Goal: Task Accomplishment & Management: Use online tool/utility

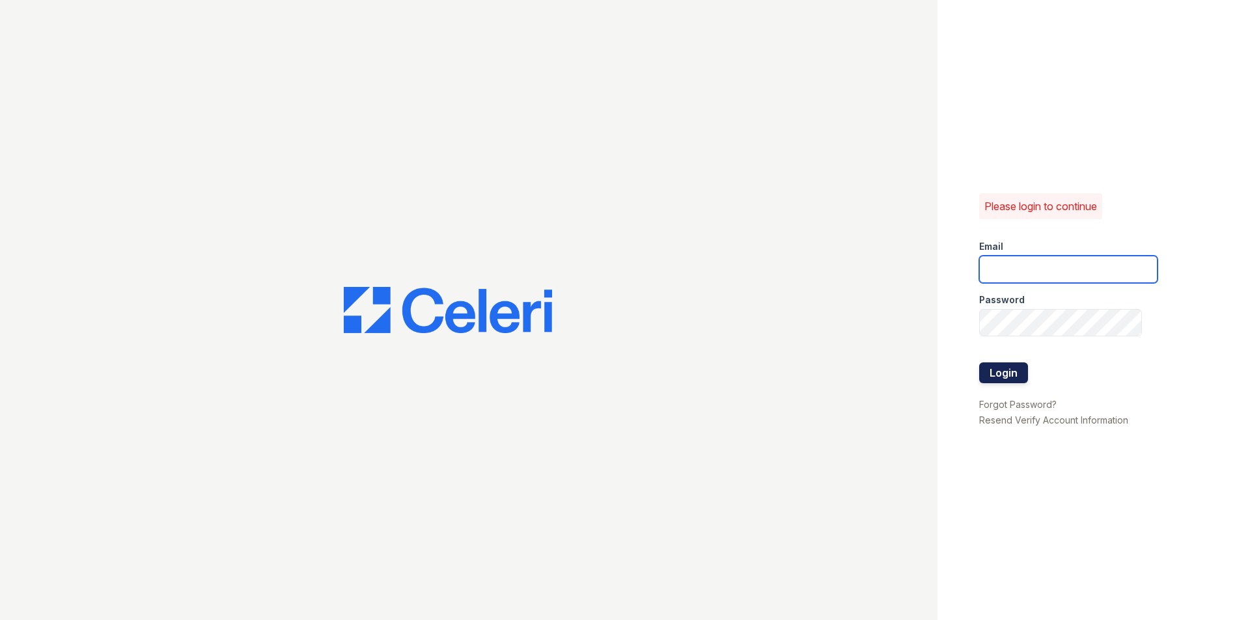
type input "rodriguez.yesenia@projectmanagementinc.net"
click at [996, 373] on button "Login" at bounding box center [1003, 372] width 49 height 21
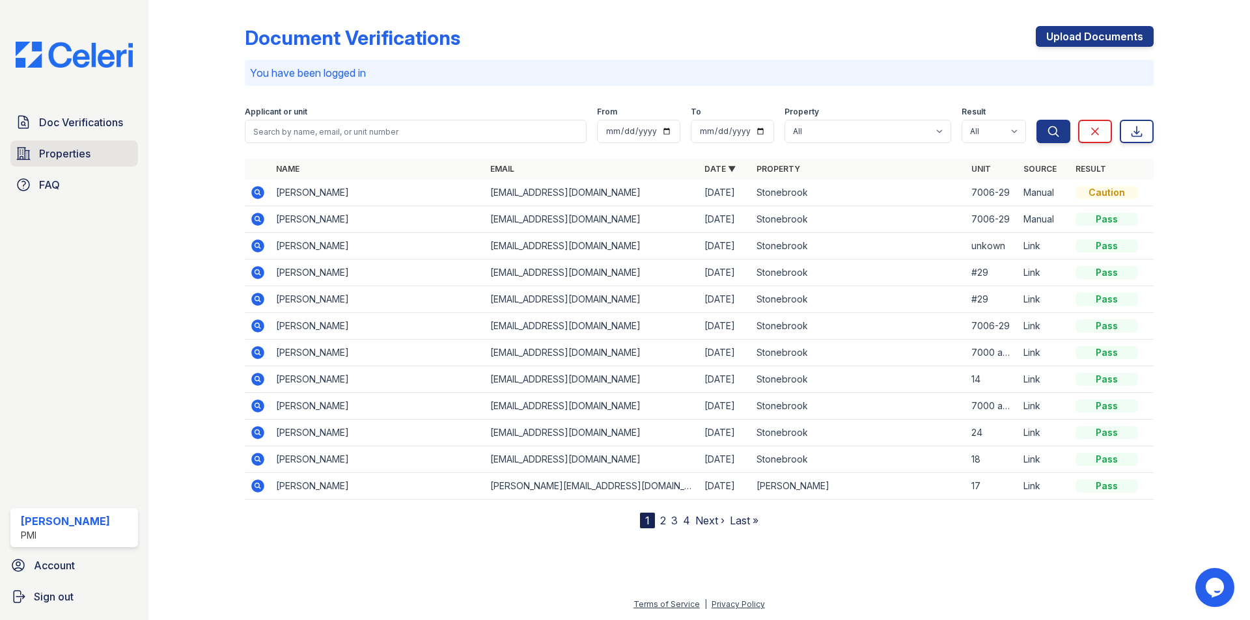
click at [60, 157] on span "Properties" at bounding box center [64, 154] width 51 height 16
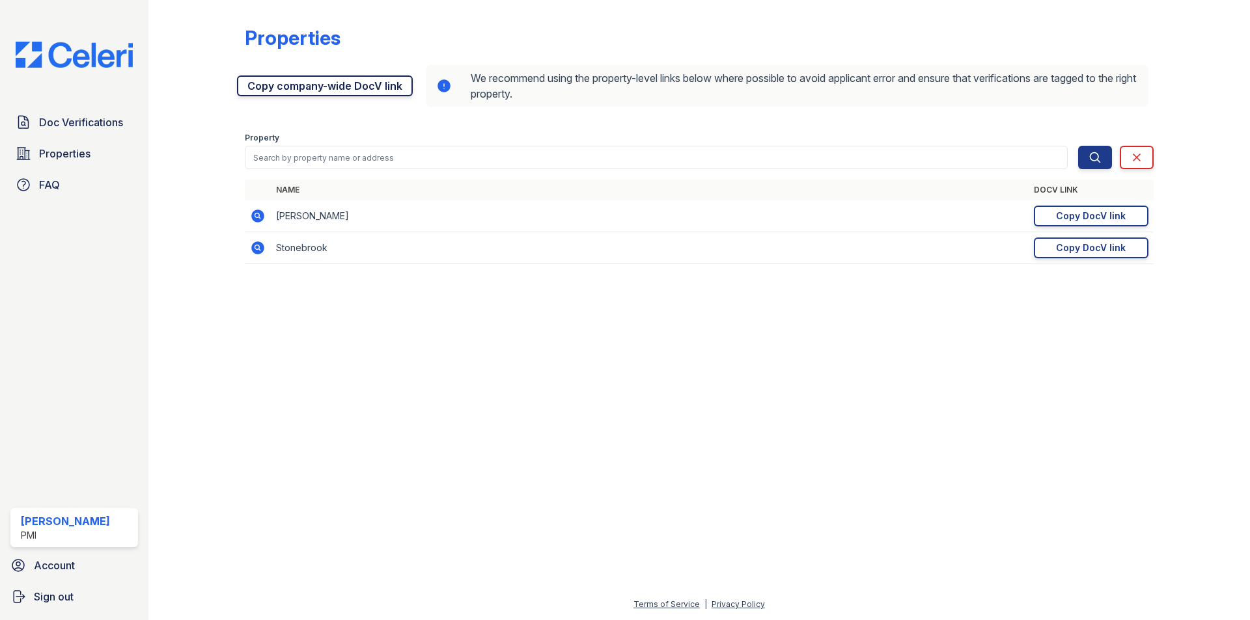
click at [331, 87] on link "Copy company-wide DocV link" at bounding box center [325, 85] width 176 height 21
click at [303, 249] on td "Stonebrook" at bounding box center [650, 248] width 758 height 32
click at [253, 249] on icon at bounding box center [257, 247] width 13 height 13
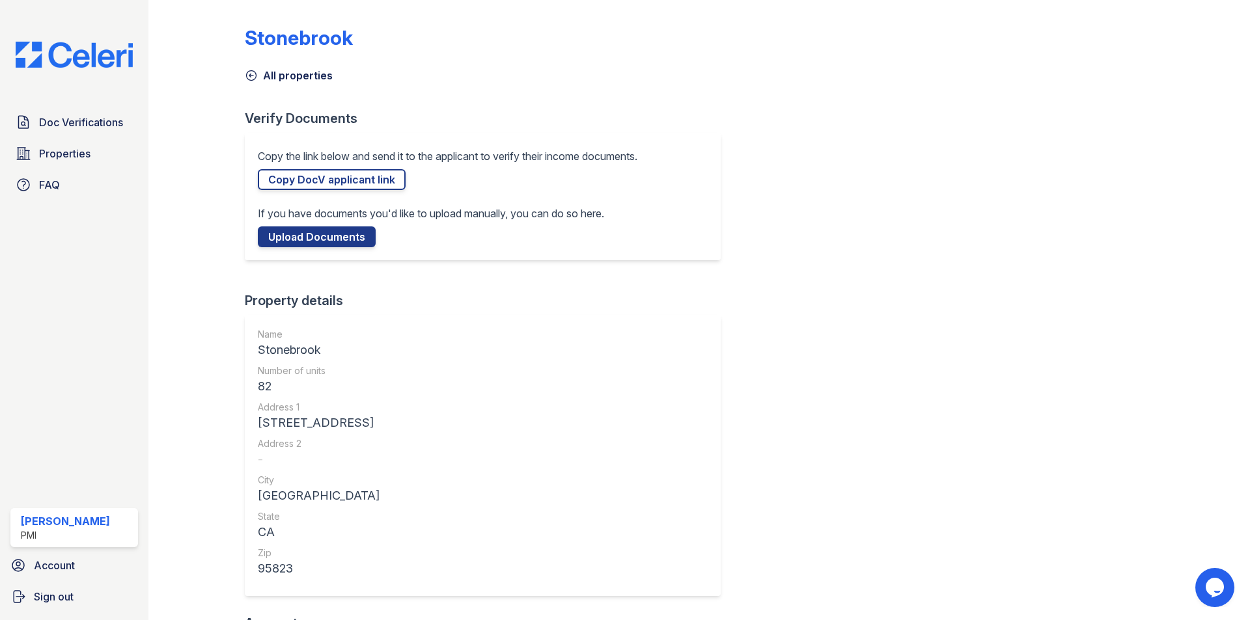
click at [300, 77] on link "All properties" at bounding box center [289, 76] width 88 height 16
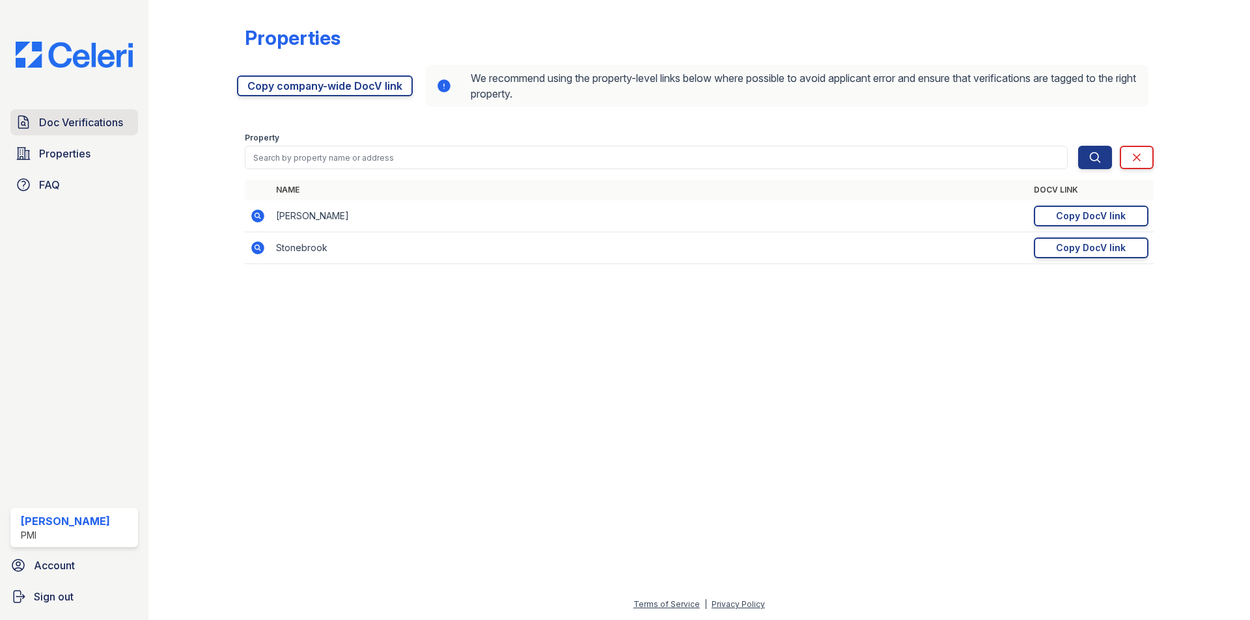
click at [81, 125] on span "Doc Verifications" at bounding box center [81, 123] width 84 height 16
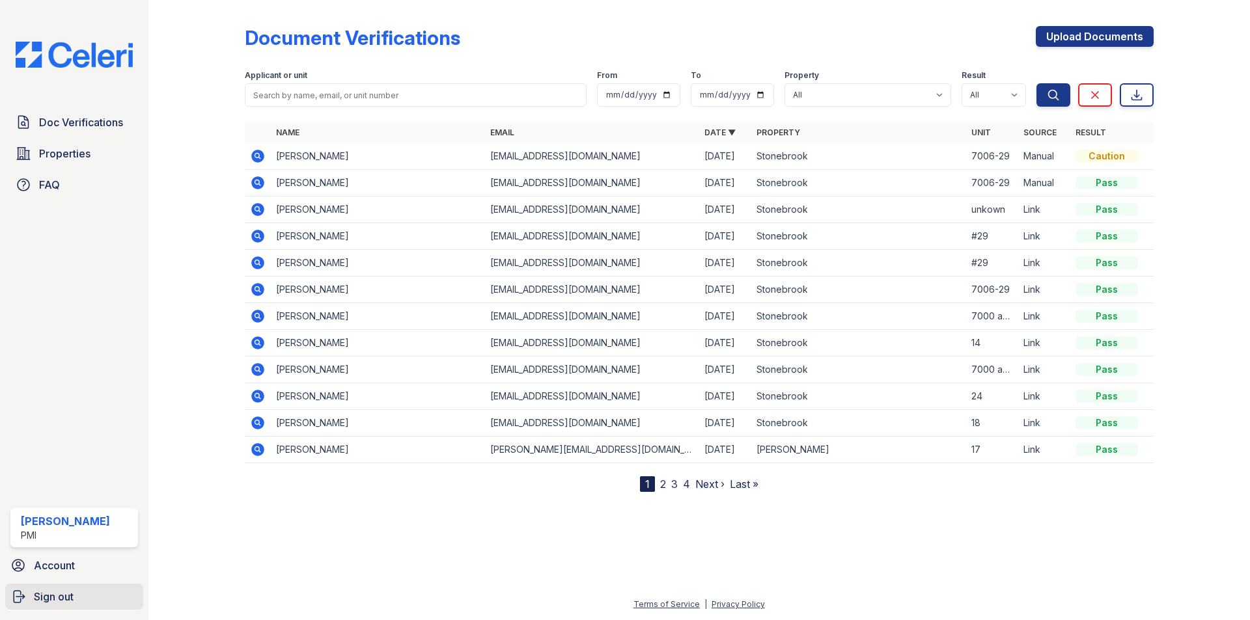
click at [57, 599] on span "Sign out" at bounding box center [54, 597] width 40 height 16
